Goal: Task Accomplishment & Management: Use online tool/utility

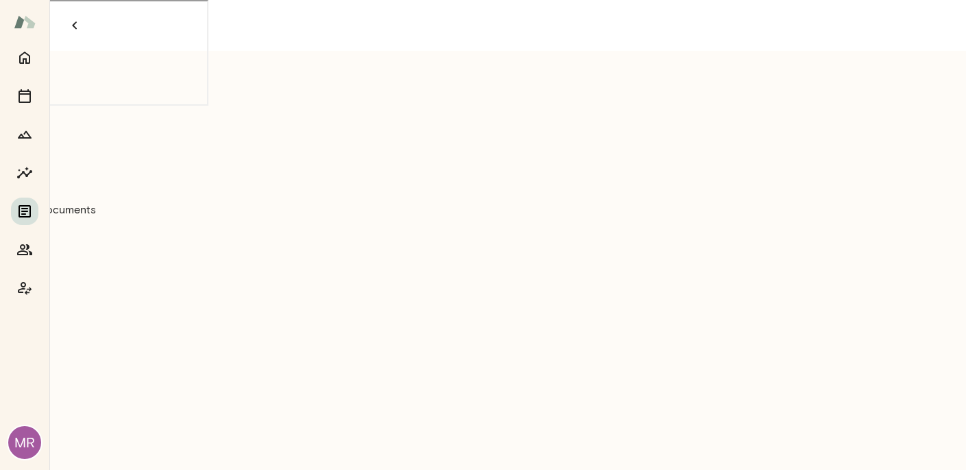
click at [27, 210] on icon "Documents" at bounding box center [24, 211] width 16 height 16
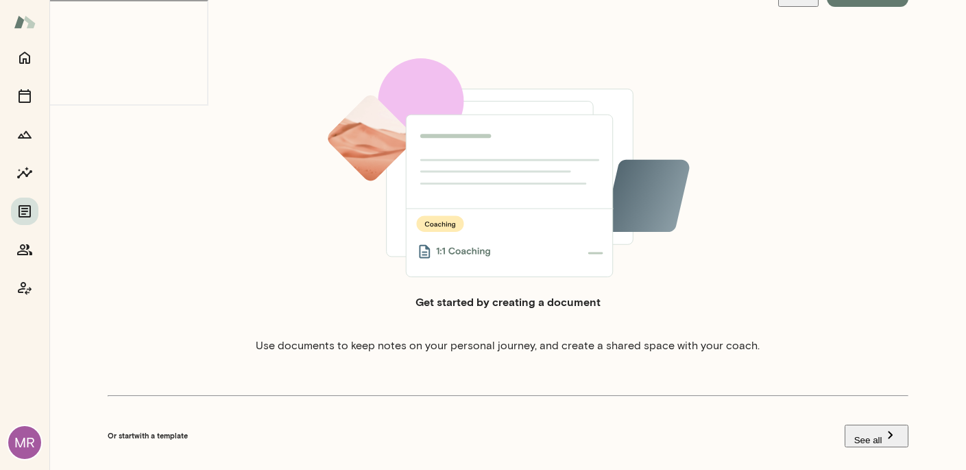
scroll to position [134, 0]
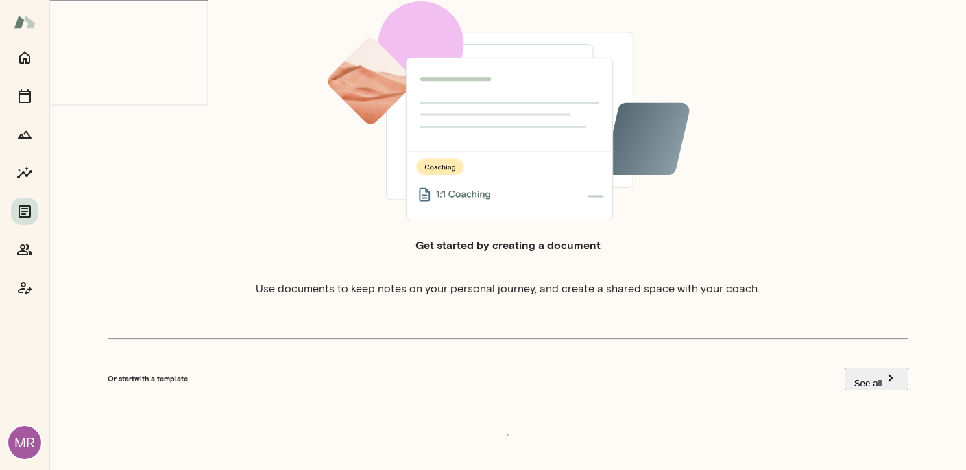
click at [869, 367] on button "See all" at bounding box center [877, 378] width 64 height 23
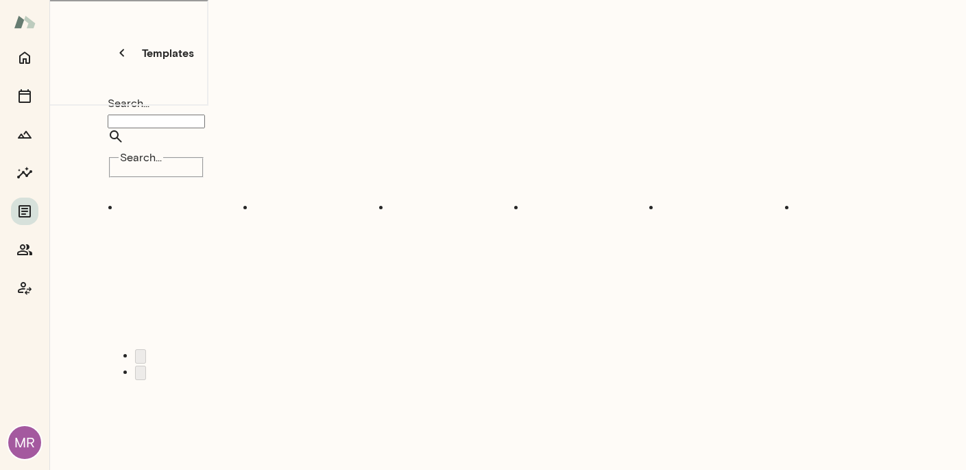
scroll to position [11, 0]
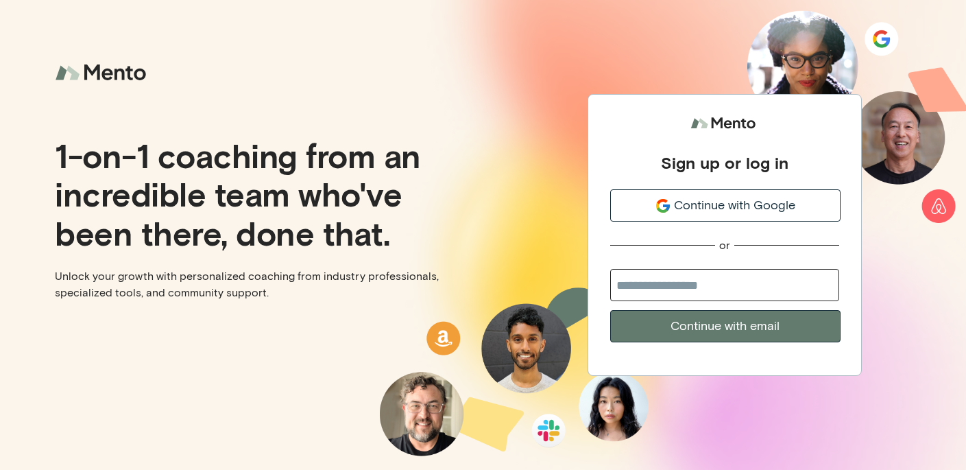
click at [754, 204] on span "Continue with Google" at bounding box center [734, 205] width 121 height 19
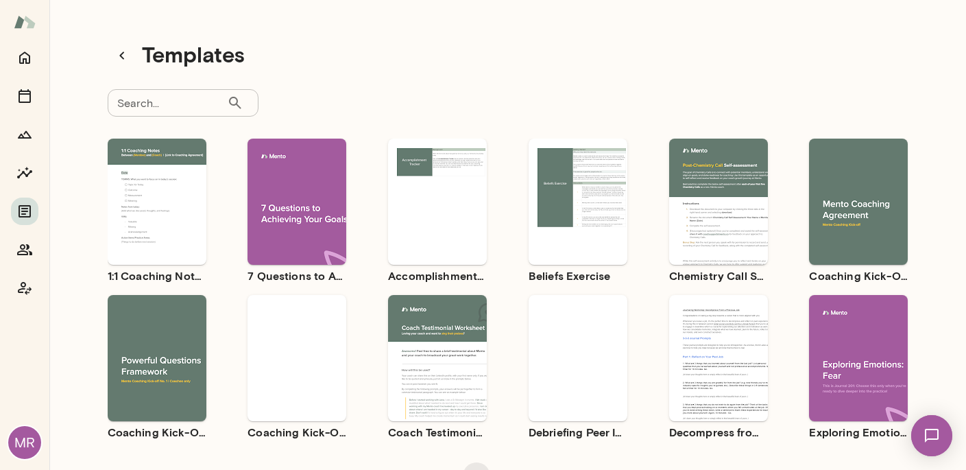
scroll to position [53, 0]
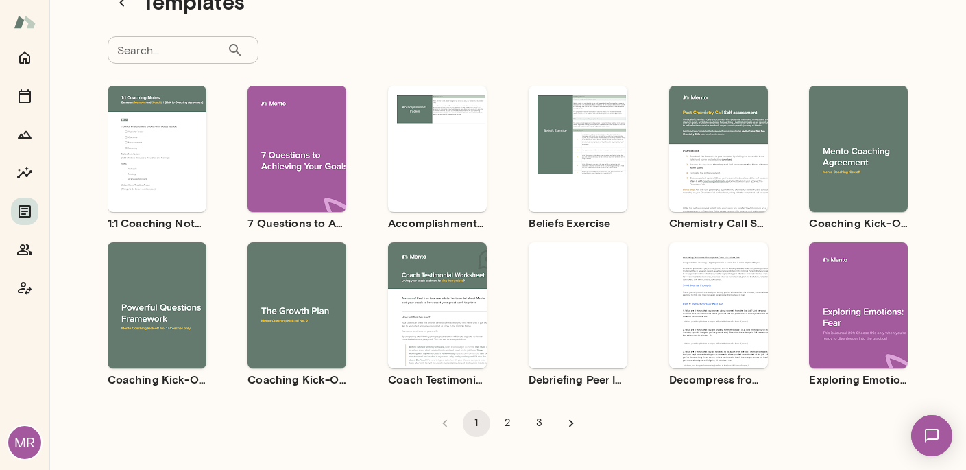
click at [170, 317] on span "Preview" at bounding box center [164, 316] width 31 height 11
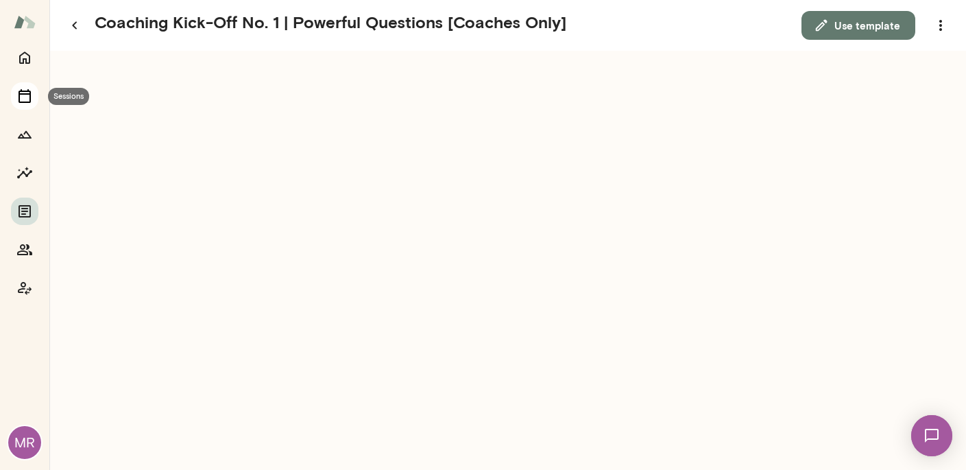
click at [30, 95] on icon "Sessions" at bounding box center [25, 96] width 12 height 14
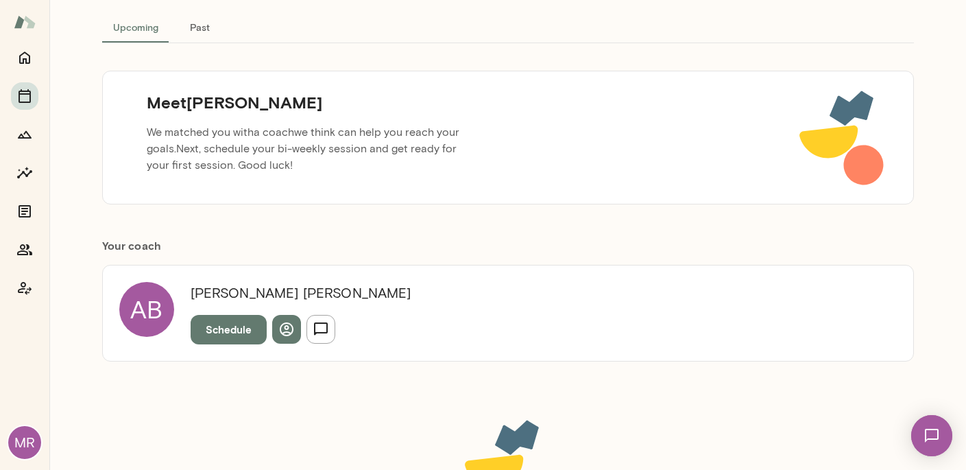
scroll to position [93, 0]
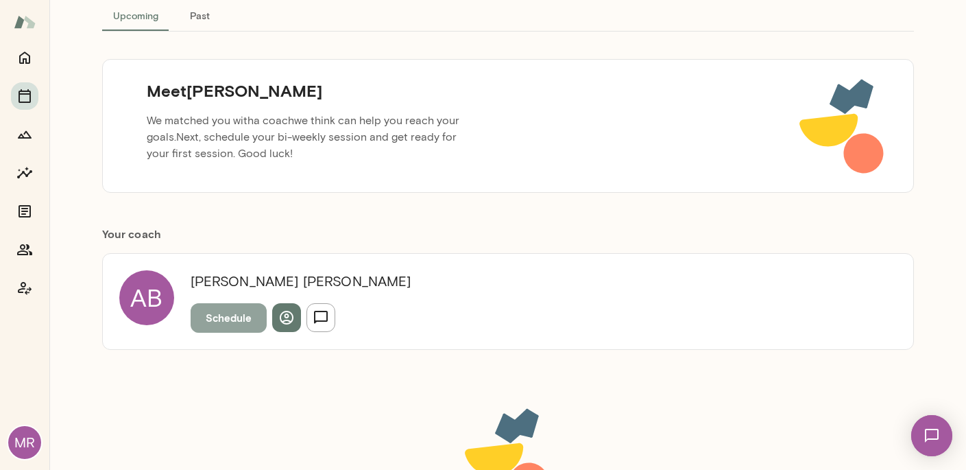
click at [239, 319] on button "Schedule" at bounding box center [229, 317] width 76 height 29
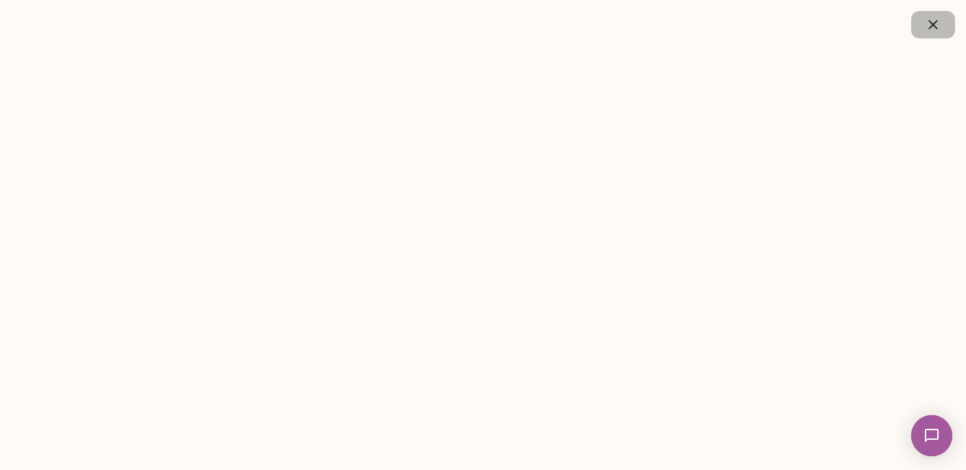
click at [937, 27] on icon "button" at bounding box center [933, 24] width 16 height 16
